Goal: Task Accomplishment & Management: Manage account settings

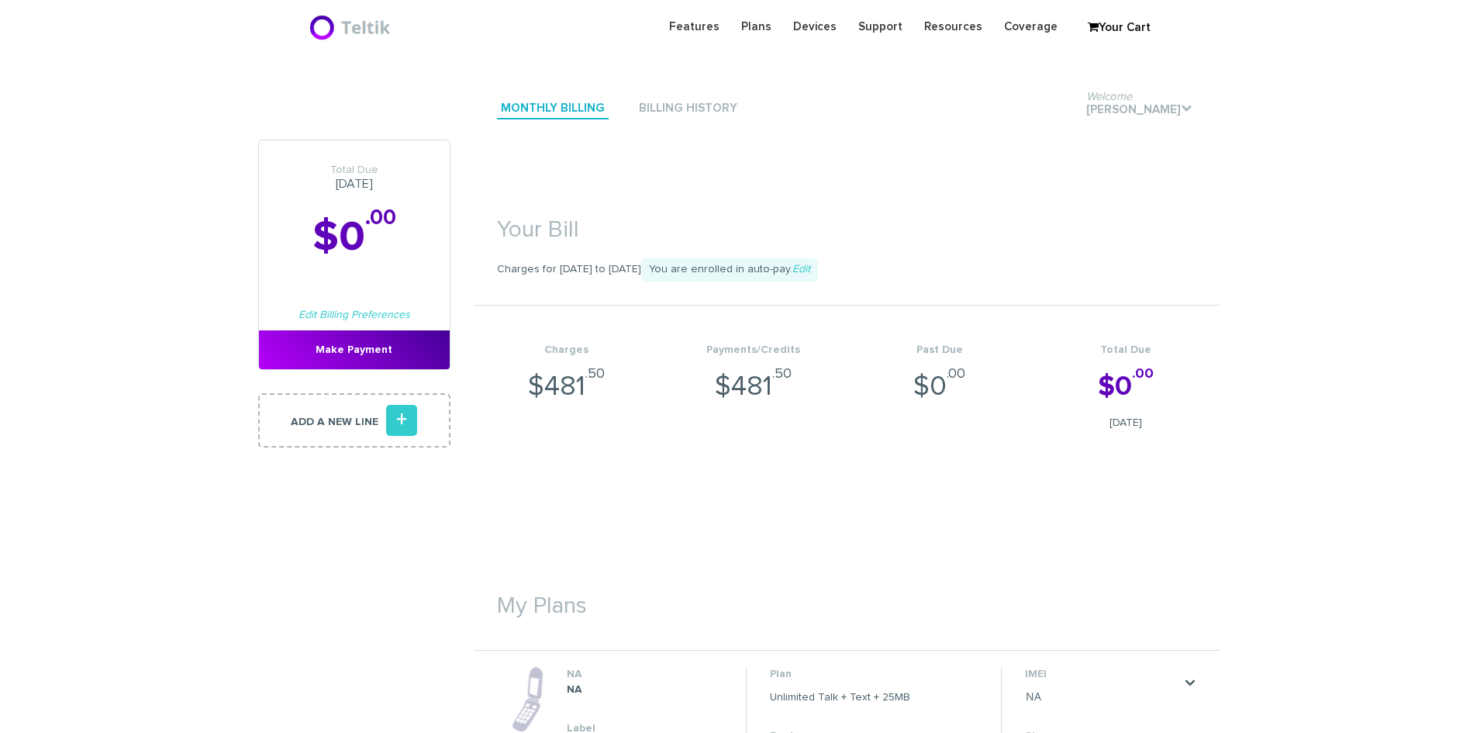
scroll to position [10243, 0]
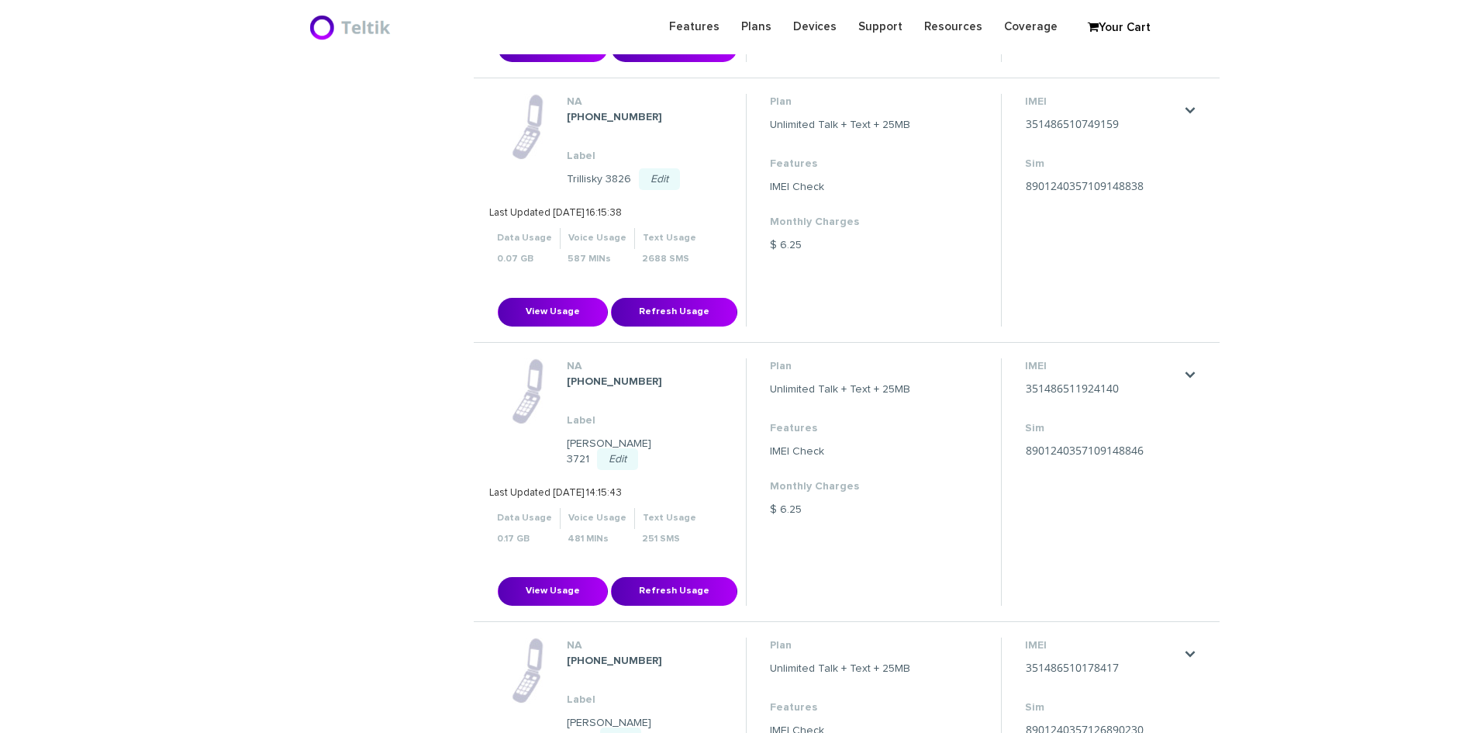
click at [600, 655] on strong "[PHONE_NUMBER]" at bounding box center [614, 660] width 95 height 11
copy dl "[PHONE_NUMBER]"
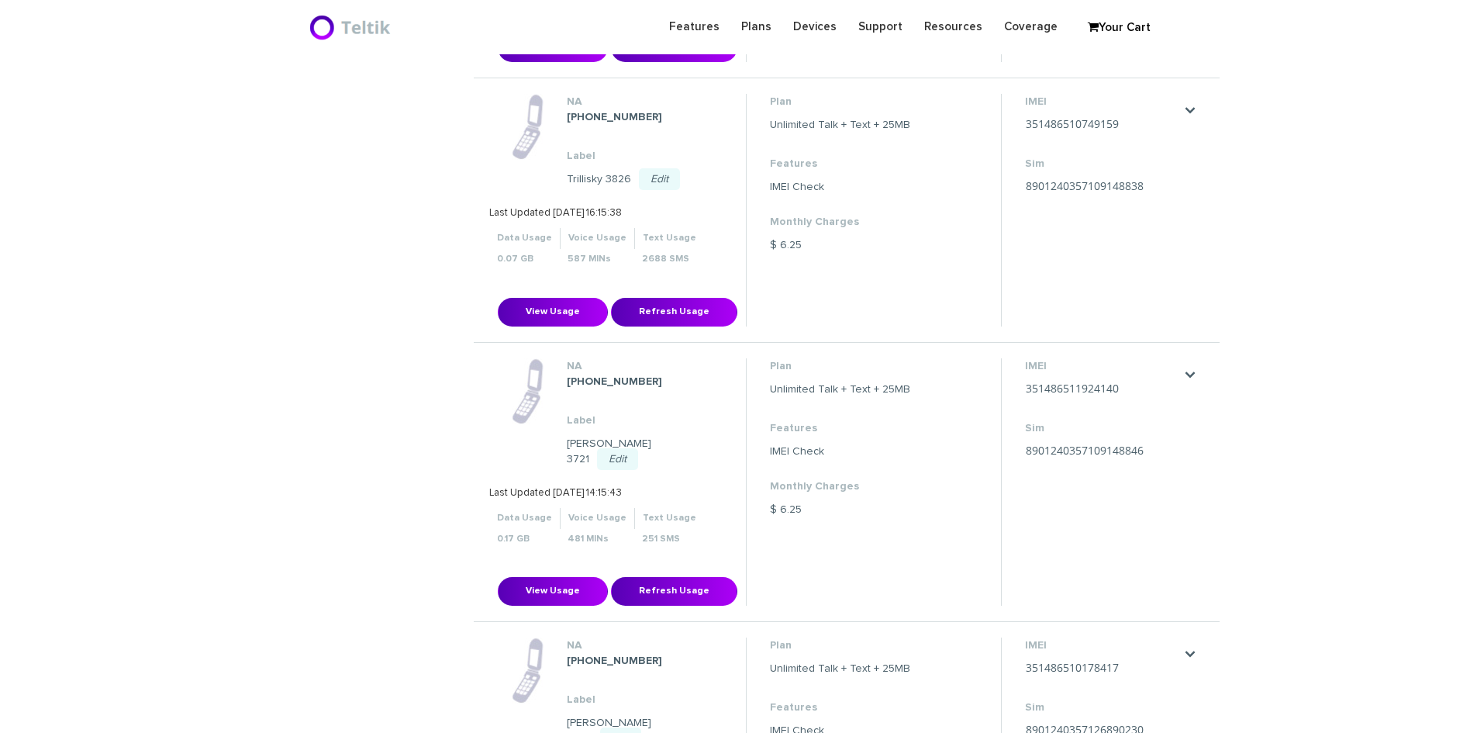
click at [647, 715] on dd "[PERSON_NAME] 3776 Edit" at bounding box center [644, 730] width 154 height 31
click at [645, 715] on dd "[PERSON_NAME] 3776 Edit" at bounding box center [644, 730] width 154 height 31
click at [643, 715] on dd "[PERSON_NAME] 3776 Edit" at bounding box center [644, 730] width 154 height 31
click at [581, 715] on dd "[PERSON_NAME] 3776 Edit" at bounding box center [644, 730] width 154 height 31
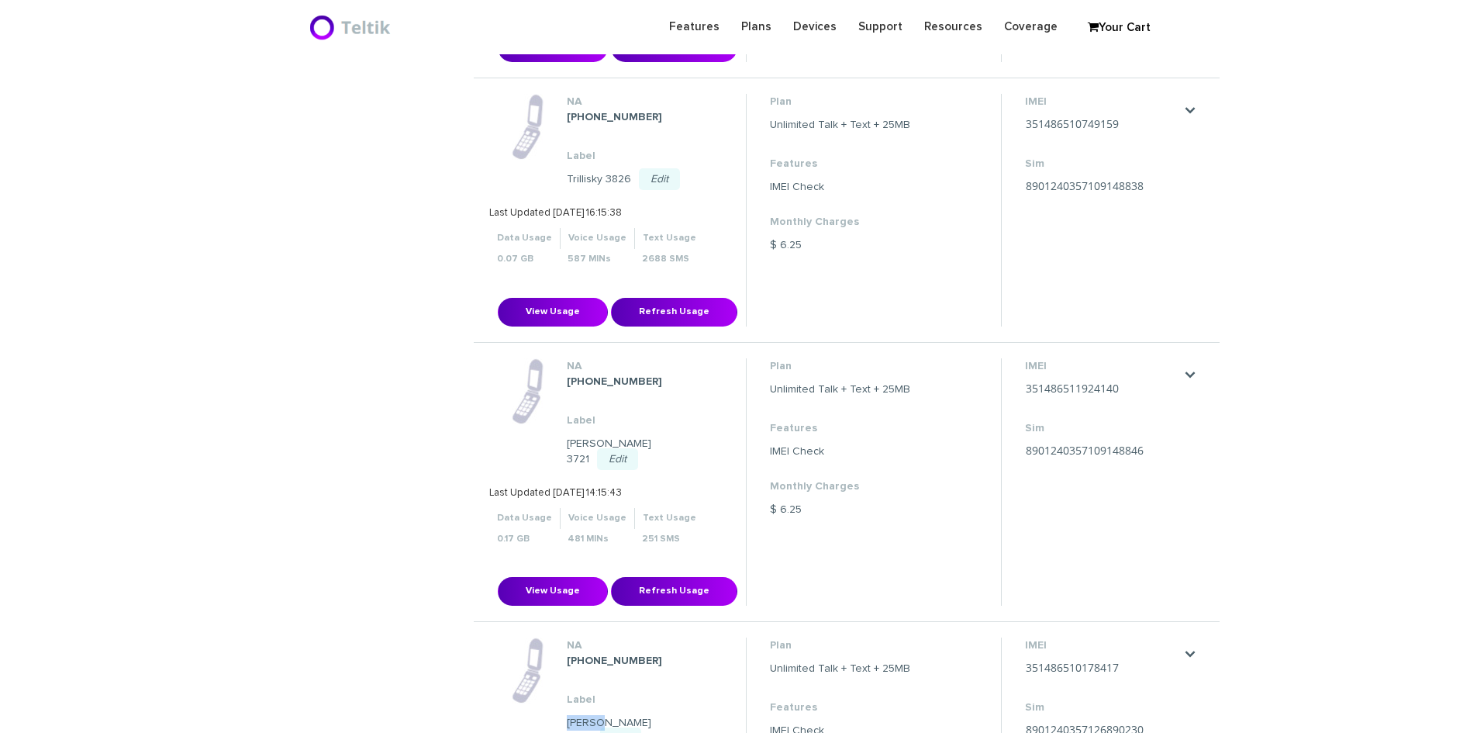
click at [581, 715] on dd "[PERSON_NAME] 3776 Edit" at bounding box center [644, 730] width 154 height 31
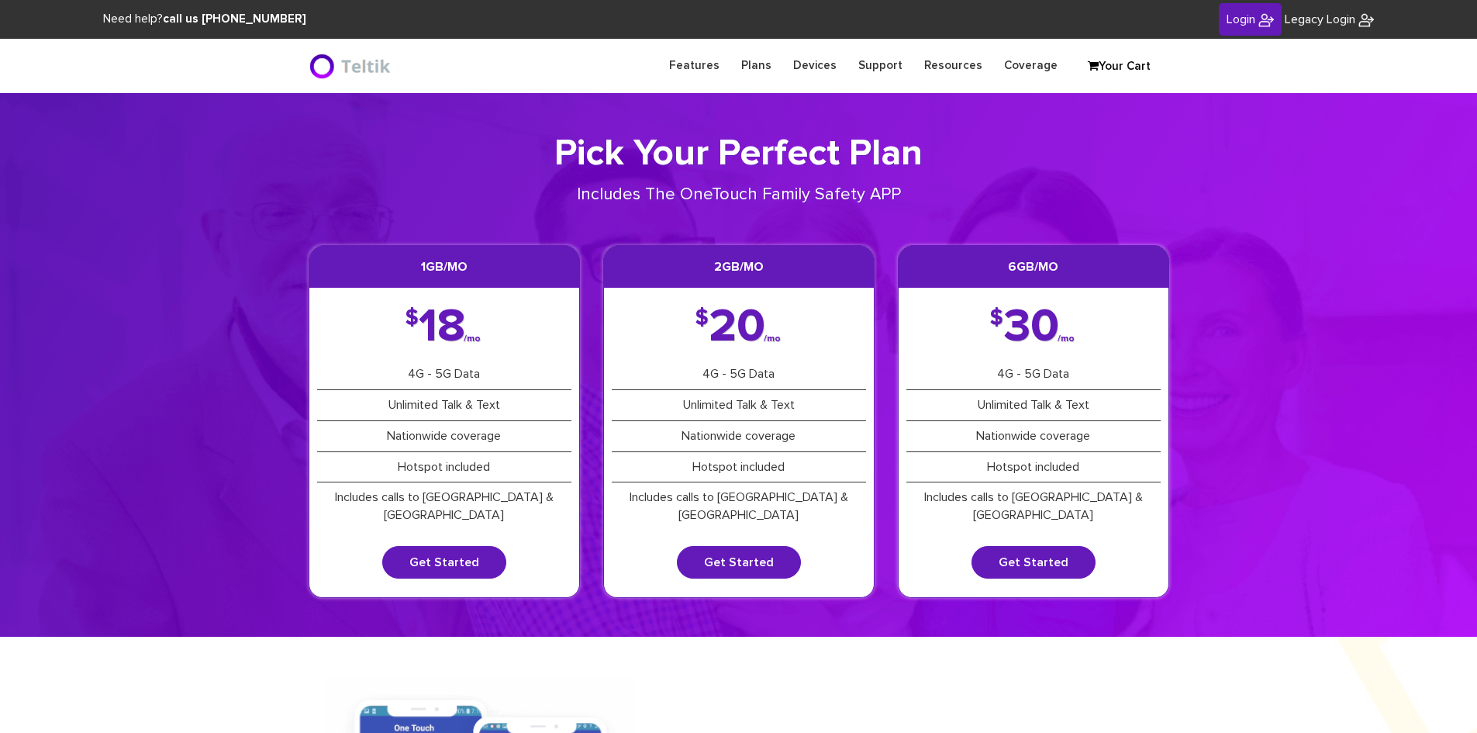
type input "[PERSON_NAME][EMAIL_ADDRESS][DOMAIN_NAME]"
click at [1230, 18] on span "Login" at bounding box center [1240, 19] width 29 height 12
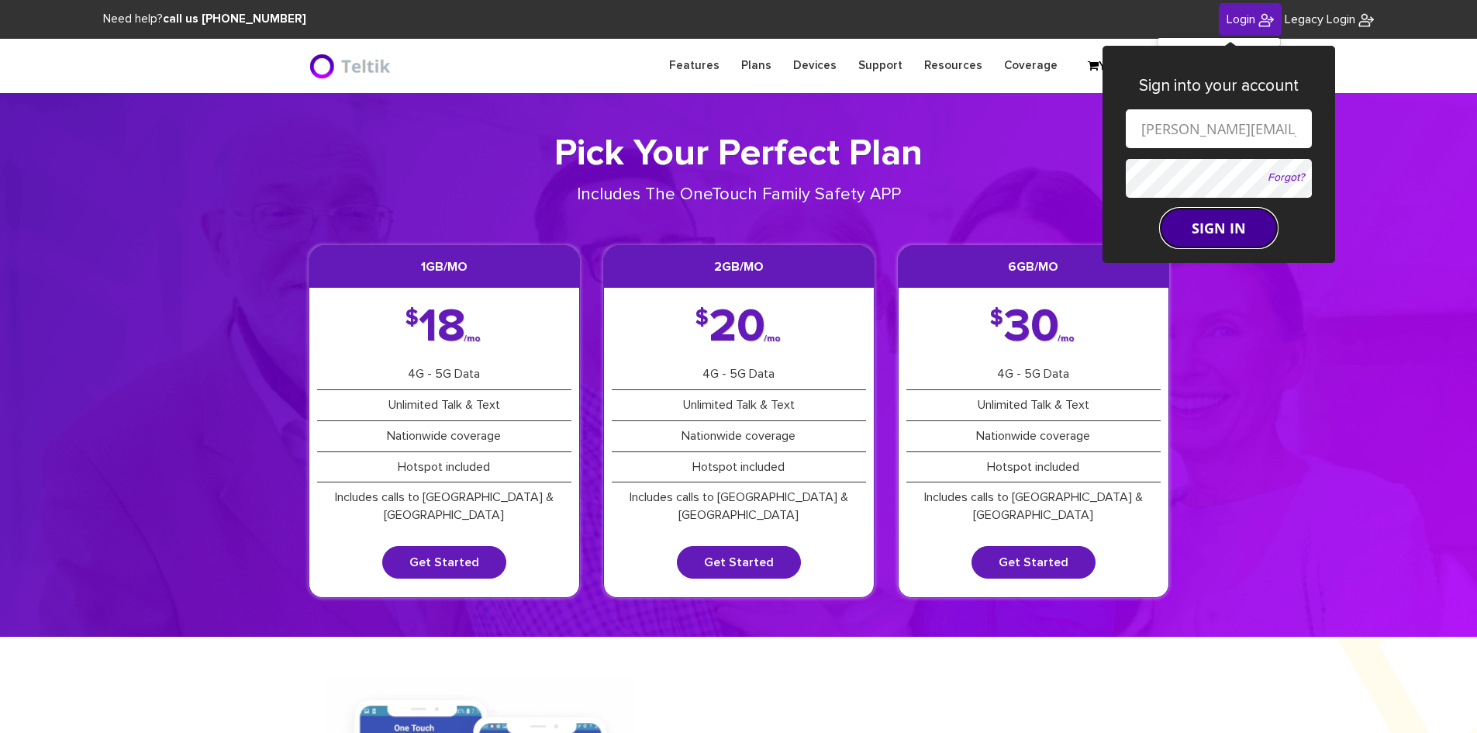
click at [1219, 222] on button "SIGN IN" at bounding box center [1218, 228] width 116 height 39
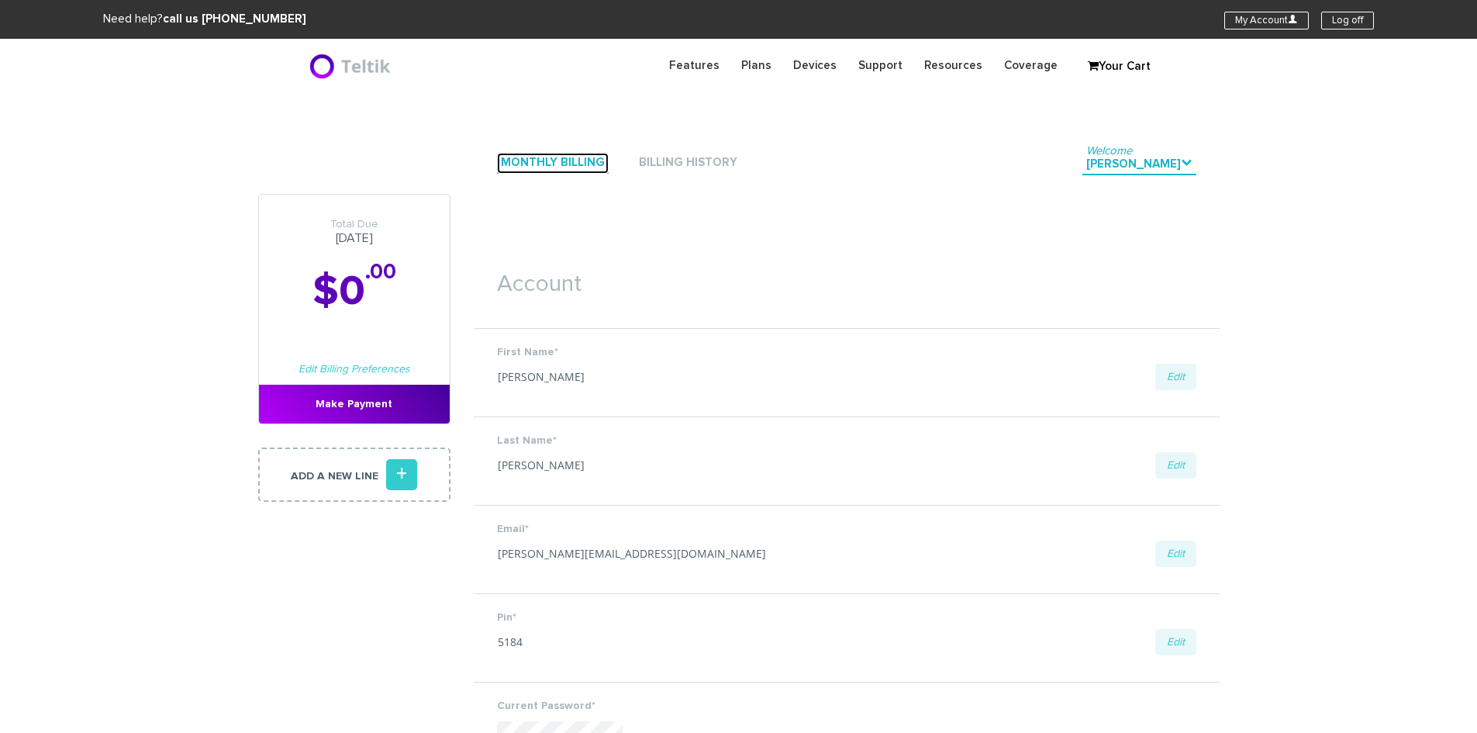
click at [524, 164] on link "Monthly Billing" at bounding box center [553, 163] width 112 height 21
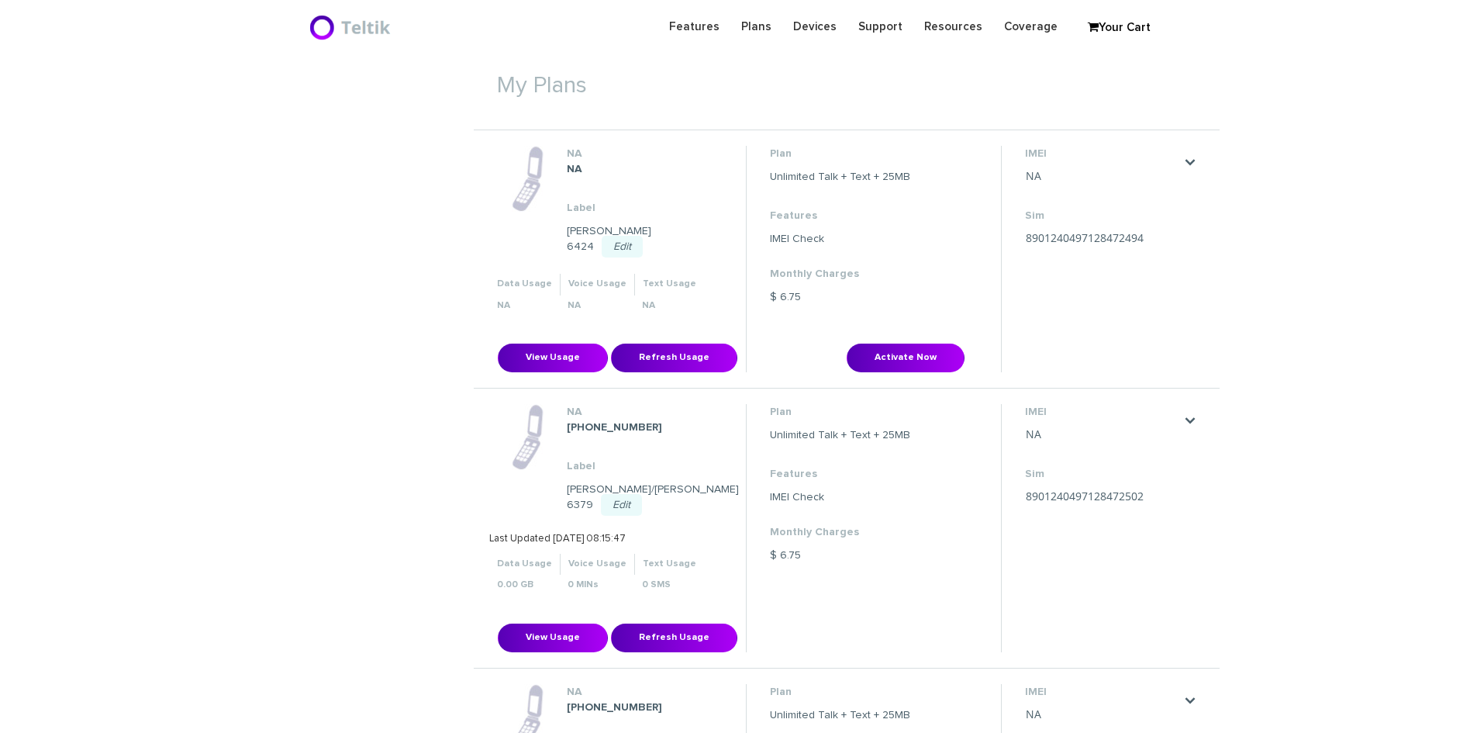
scroll to position [465, 0]
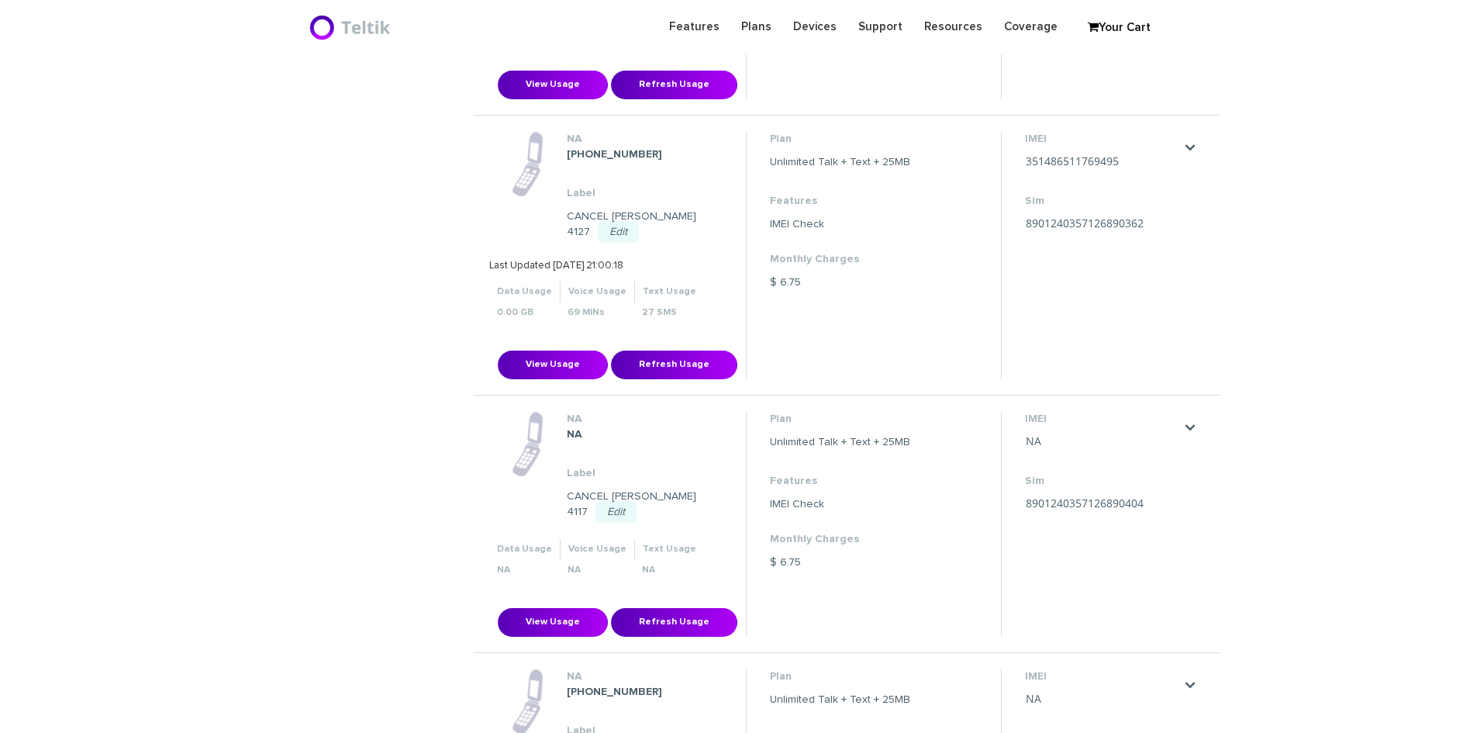
click at [224, 497] on section "Monthly Billing Billing History Welcome [PERSON_NAME] . Total Due [DATE] $0 .00…" at bounding box center [738, 95] width 1477 height 16683
drag, startPoint x: 640, startPoint y: 364, endPoint x: 567, endPoint y: 371, distance: 73.2
click at [567, 684] on dd "[PHONE_NUMBER]" at bounding box center [644, 692] width 154 height 16
copy strong "[PHONE_NUMBER]"
click at [353, 371] on section "Monthly Billing Billing History Welcome [PERSON_NAME] . Total Due [DATE] $0 .00…" at bounding box center [738, 95] width 1477 height 16683
